Goal: Navigation & Orientation: Understand site structure

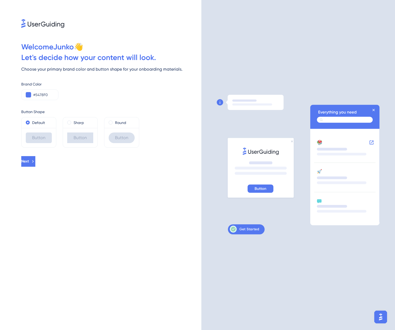
click at [0, 0] on div "Welcome Junko 👋" at bounding box center [0, 0] width 0 height 0
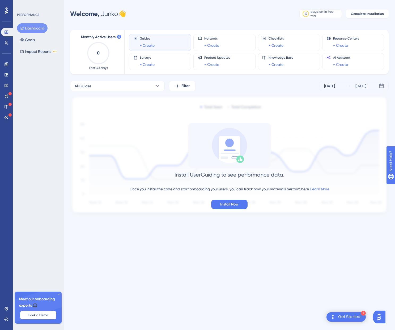
click at [28, 15] on div "PERFORMANCE" at bounding box center [28, 15] width 22 height 4
click at [5, 63] on icon at bounding box center [6, 63] width 3 height 3
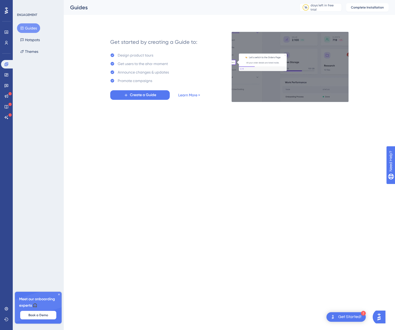
click at [190, 96] on link "Learn More >" at bounding box center [189, 95] width 22 height 6
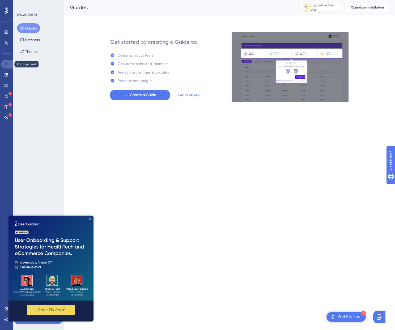
click at [10, 63] on link at bounding box center [7, 64] width 13 height 9
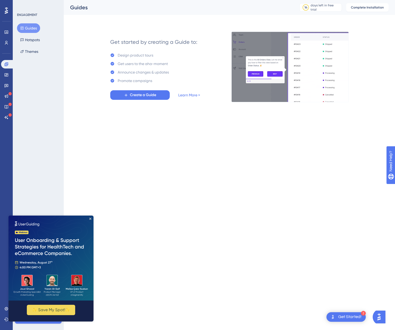
click at [29, 24] on button "Guides" at bounding box center [28, 28] width 23 height 10
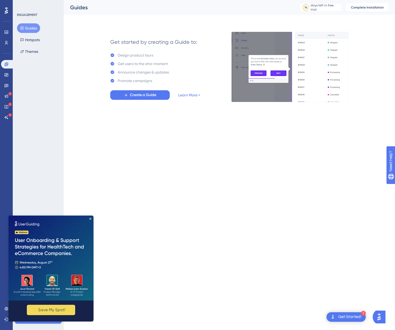
click at [285, 0] on html "2 Get Started! Performance Users Engagement Widgets Feedback Product Updates Kn…" at bounding box center [197, 0] width 395 height 0
click at [90, 219] on icon "Close Preview" at bounding box center [90, 219] width 2 height 2
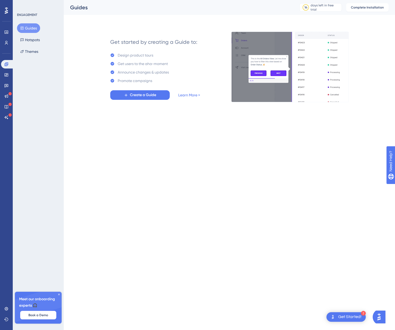
click at [207, 0] on html "2 Get Started! Performance Users Engagement Widgets Feedback Product Updates Kn…" at bounding box center [197, 0] width 395 height 0
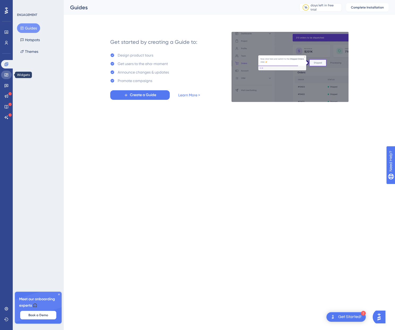
click at [6, 75] on icon at bounding box center [6, 74] width 3 height 3
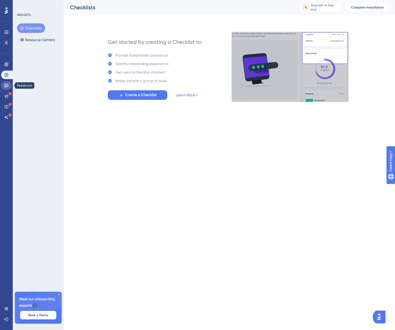
click at [7, 86] on icon at bounding box center [6, 85] width 4 height 4
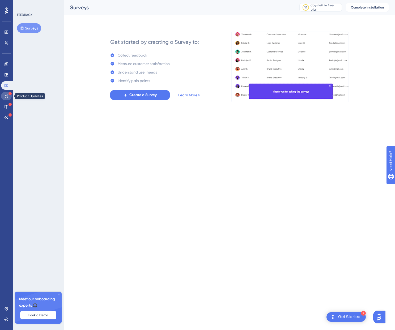
click at [6, 94] on link at bounding box center [6, 96] width 11 height 9
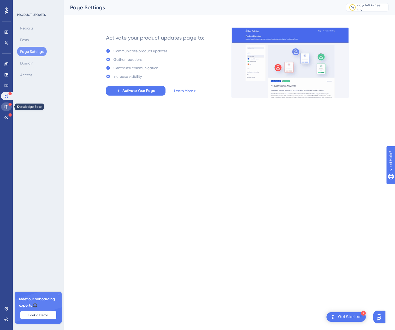
click at [7, 108] on icon at bounding box center [6, 106] width 3 height 3
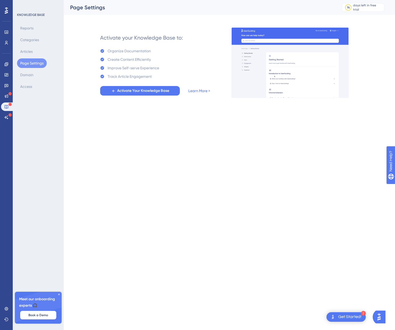
click at [35, 63] on button "Page Settings" at bounding box center [32, 63] width 30 height 10
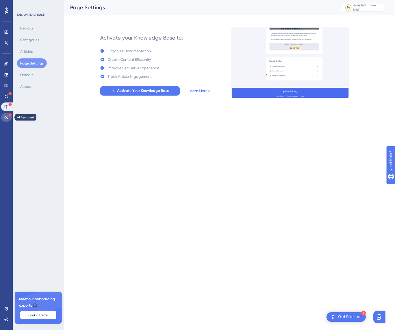
click at [5, 116] on icon at bounding box center [6, 117] width 4 height 4
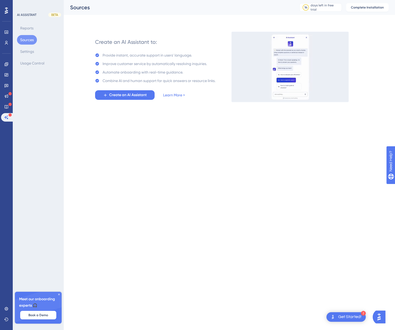
click at [2, 8] on div at bounding box center [6, 10] width 9 height 9
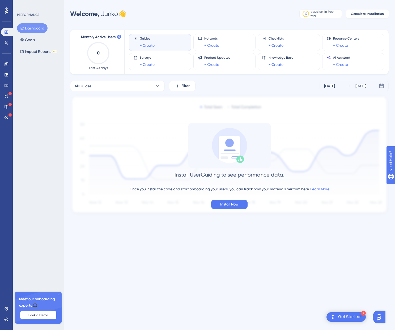
click at [243, 11] on div "Welcome, Junko 👋 14 days left in free trial Click to see upgrade options Comple…" at bounding box center [229, 14] width 319 height 11
click at [286, 200] on div "Install UserGuiding to see performance data. Once you install the code and star…" at bounding box center [229, 166] width 319 height 86
